Goal: Navigation & Orientation: Find specific page/section

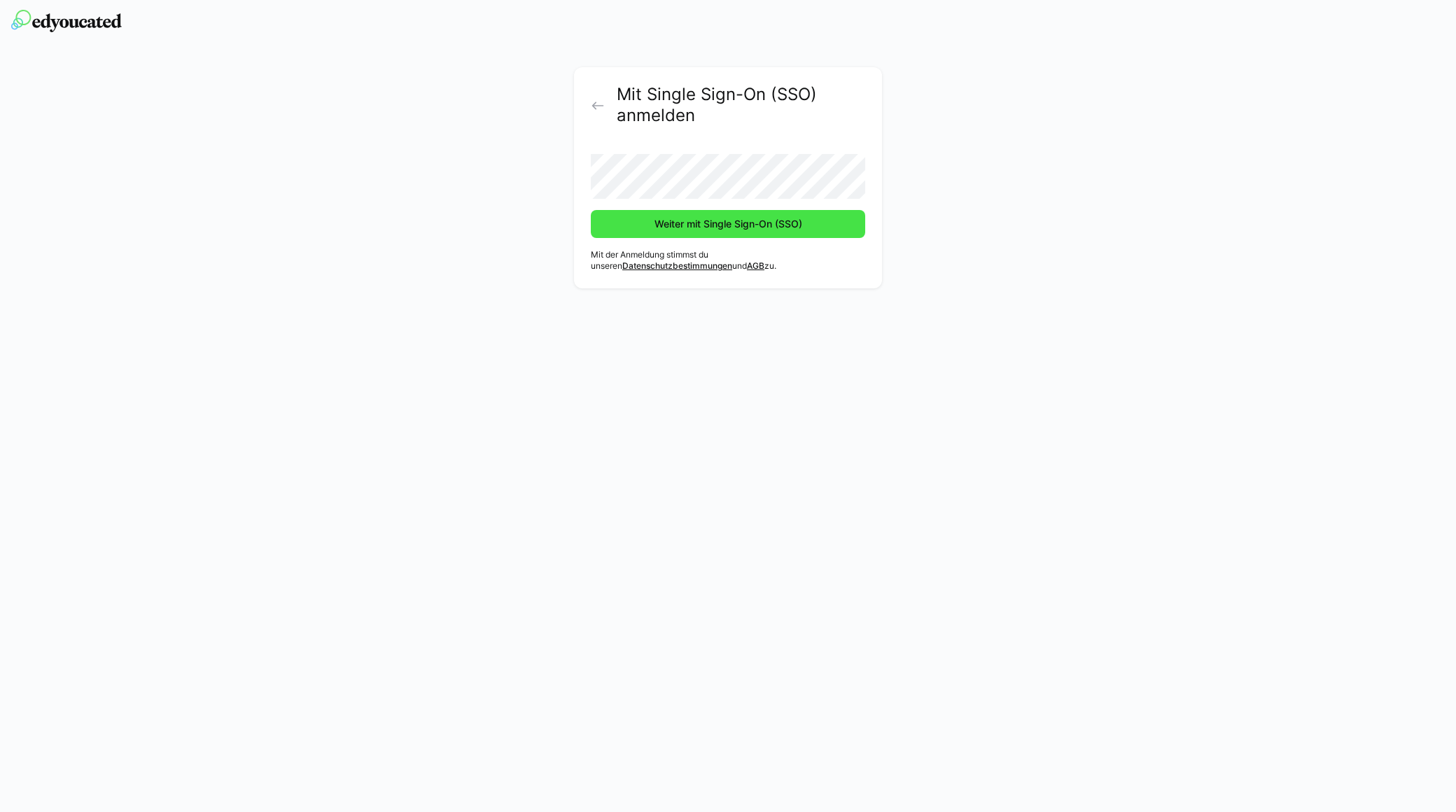
click at [698, 230] on span "Weiter mit Single Sign-On (SSO)" at bounding box center [728, 223] width 152 height 14
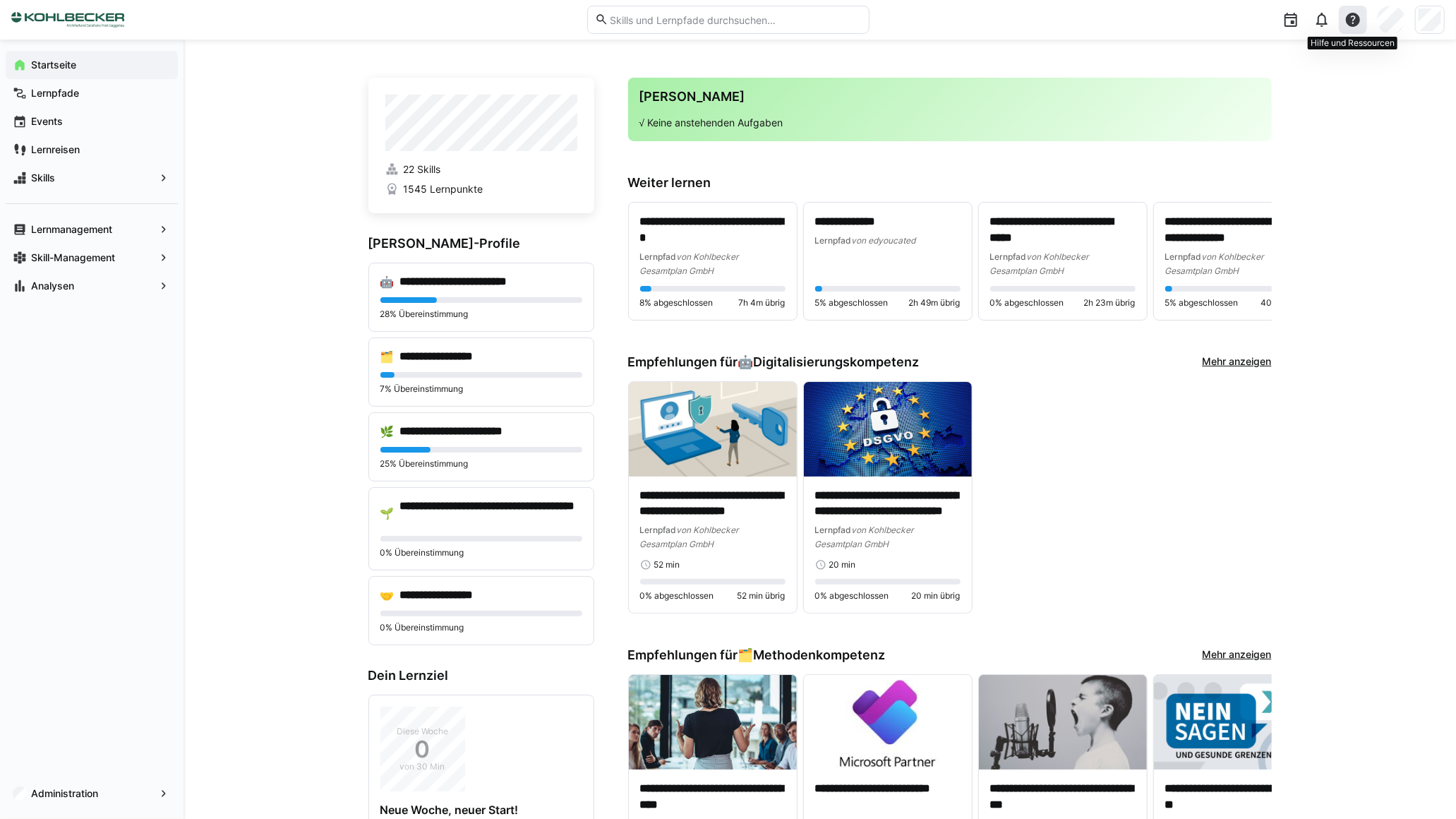
click at [1362, 21] on div at bounding box center [1353, 19] width 28 height 28
click at [1293, 95] on span "Was gibt's Neues?" at bounding box center [1296, 98] width 141 height 30
